Goal: Navigation & Orientation: Find specific page/section

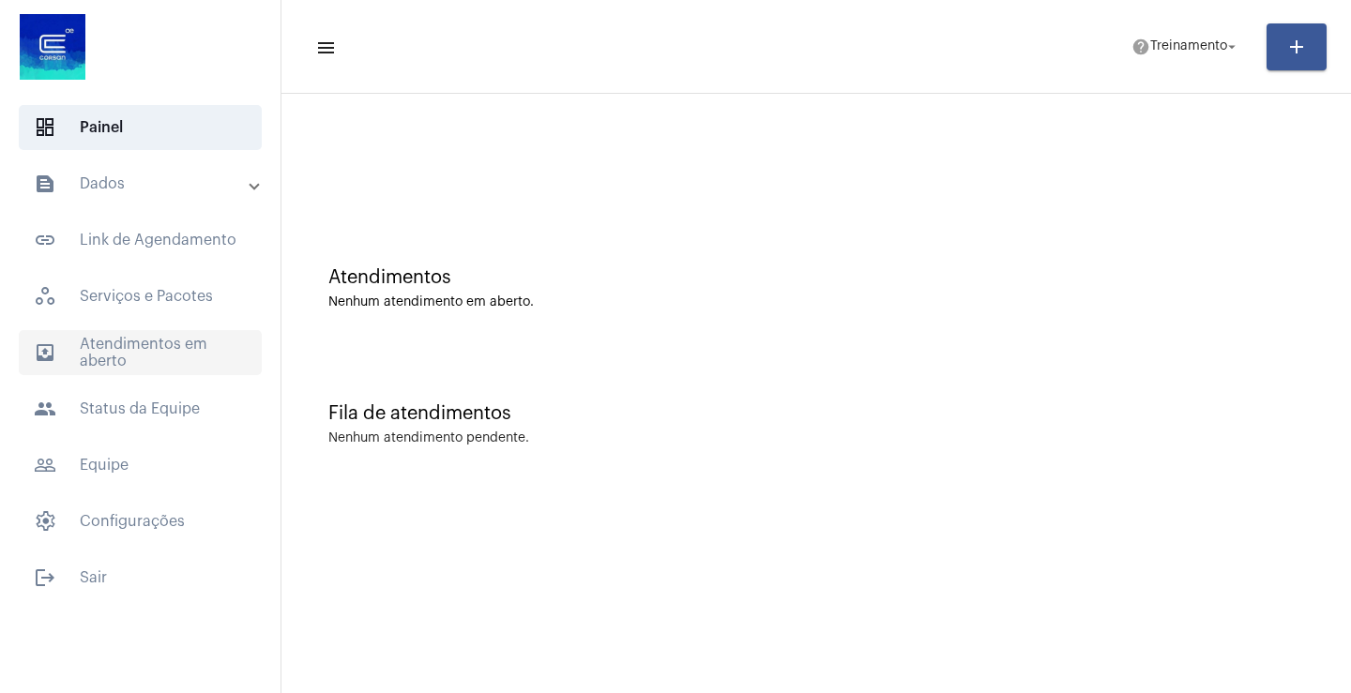
click at [143, 345] on span "outbox_outline Atendimentos em aberto" at bounding box center [140, 352] width 243 height 45
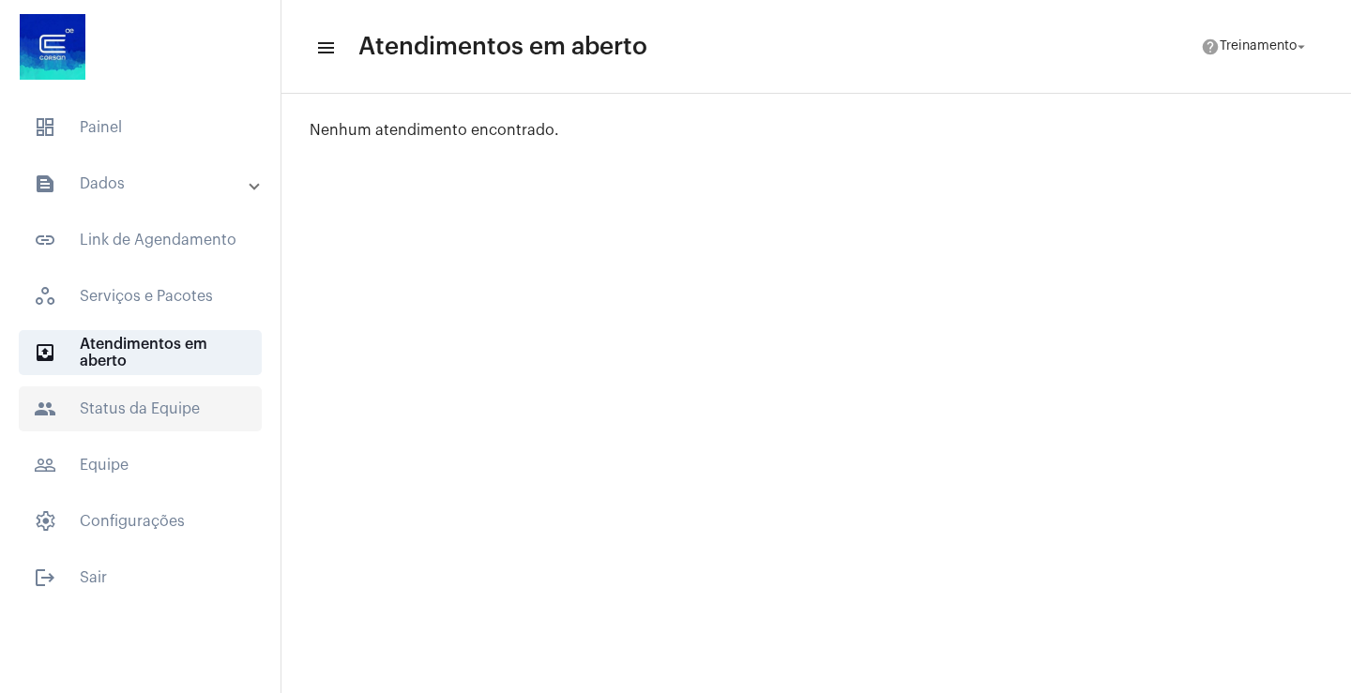
click at [132, 406] on span "people Status da Equipe" at bounding box center [140, 409] width 243 height 45
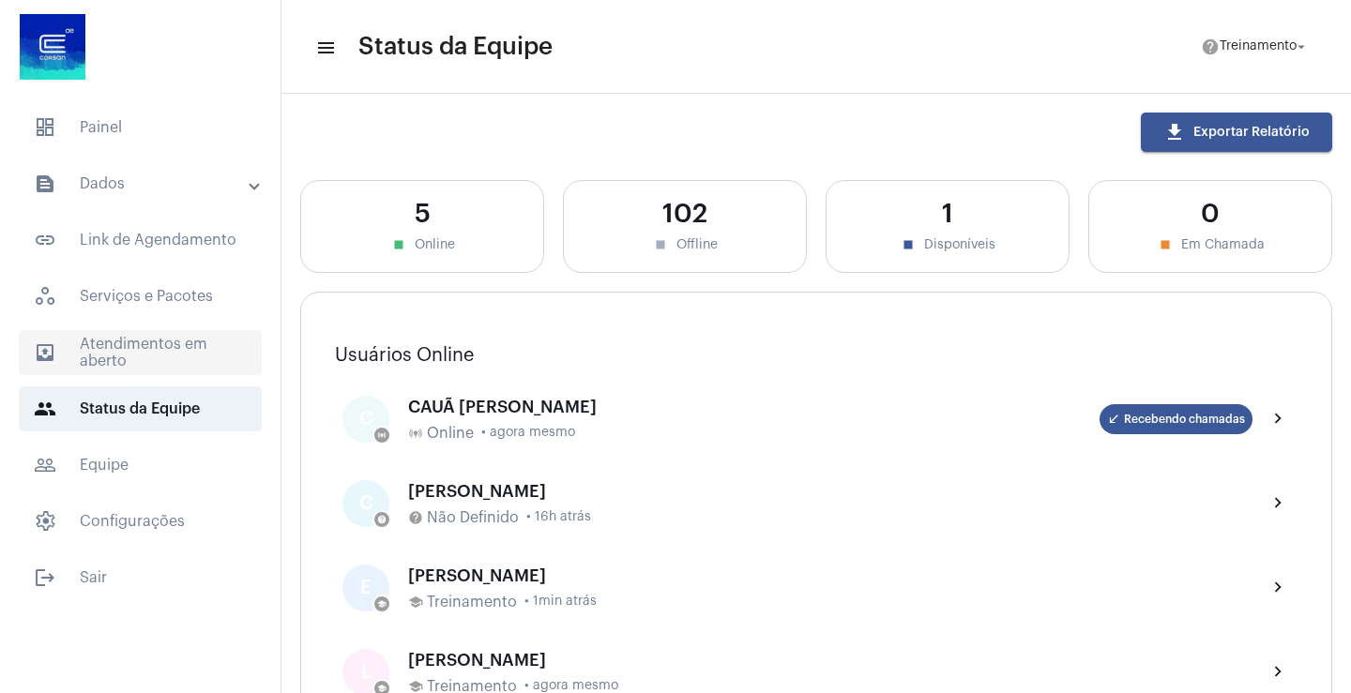
click at [150, 340] on span "outbox_outline Atendimentos em aberto" at bounding box center [140, 352] width 243 height 45
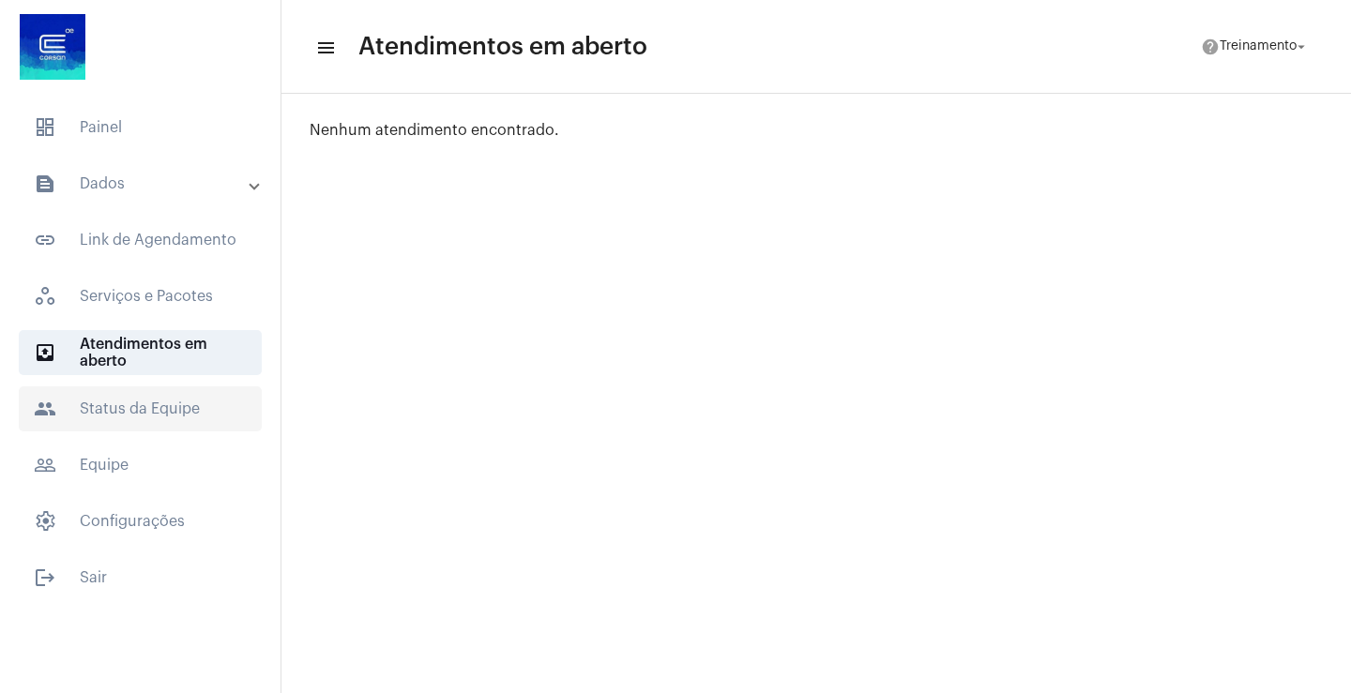
click at [155, 417] on span "people Status da Equipe" at bounding box center [140, 409] width 243 height 45
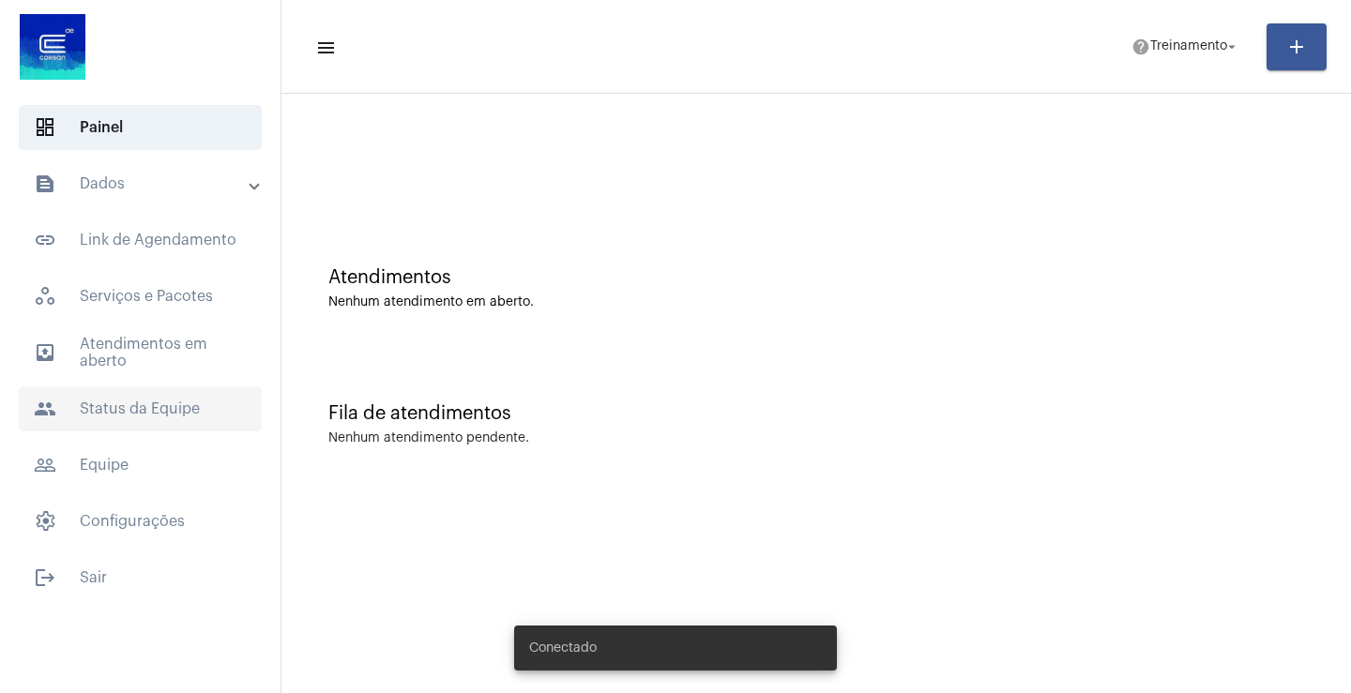
click at [164, 413] on span "people Status da Equipe" at bounding box center [140, 409] width 243 height 45
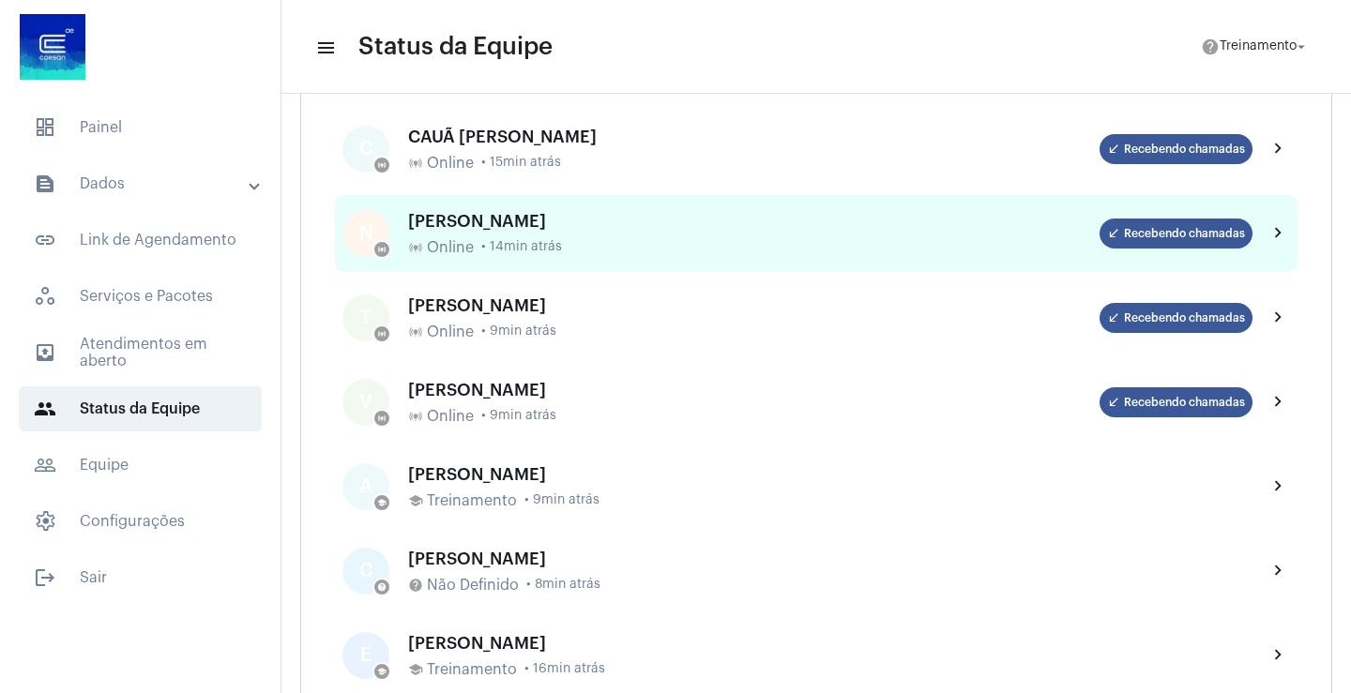
scroll to position [281, 0]
